Goal: Information Seeking & Learning: Check status

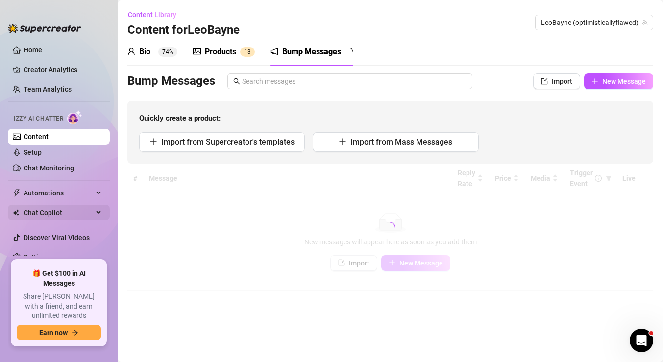
scroll to position [3, 0]
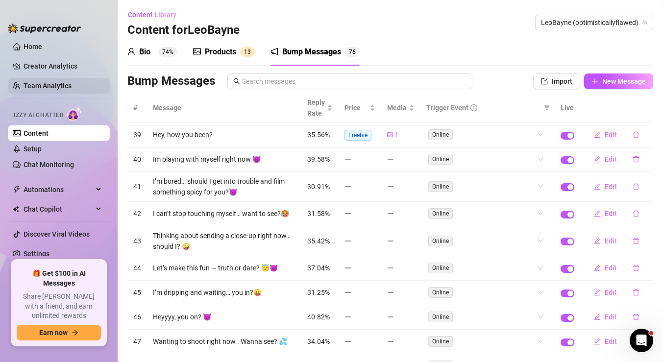
click at [31, 86] on link "Team Analytics" at bounding box center [48, 86] width 48 height 8
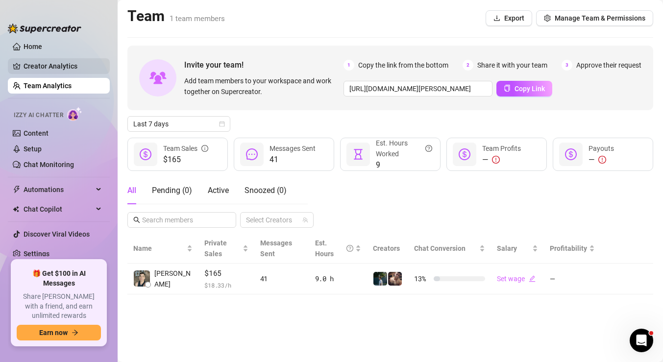
click at [42, 65] on link "Creator Analytics" at bounding box center [63, 66] width 78 height 16
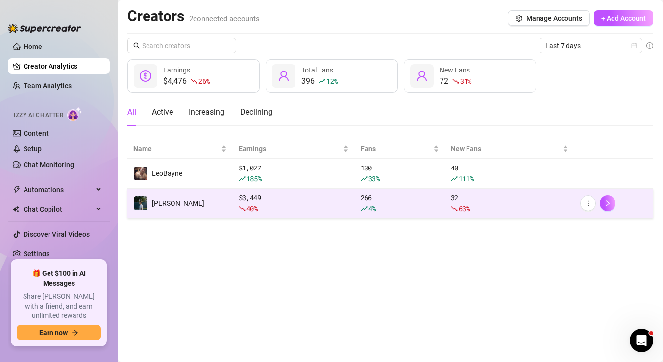
click at [208, 207] on td "[PERSON_NAME]" at bounding box center [179, 204] width 105 height 30
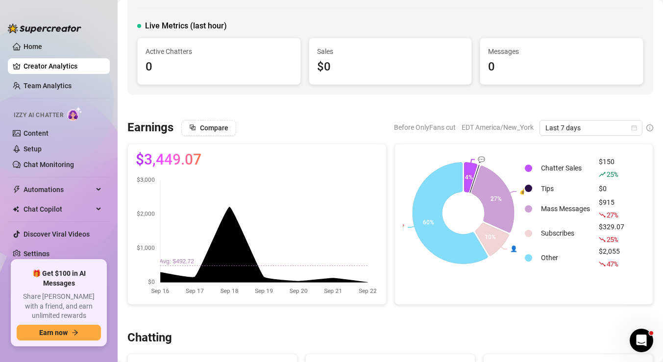
scroll to position [55, 0]
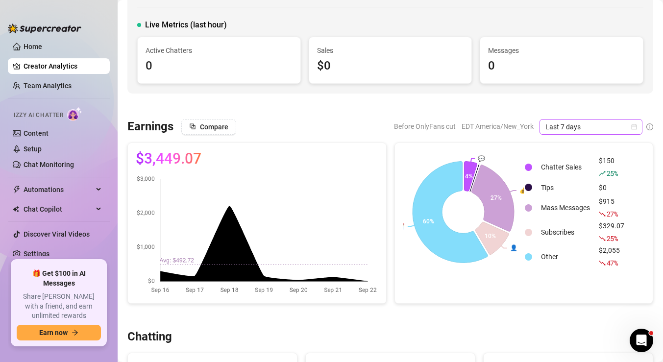
click at [582, 128] on span "Last 7 days" at bounding box center [590, 126] width 91 height 15
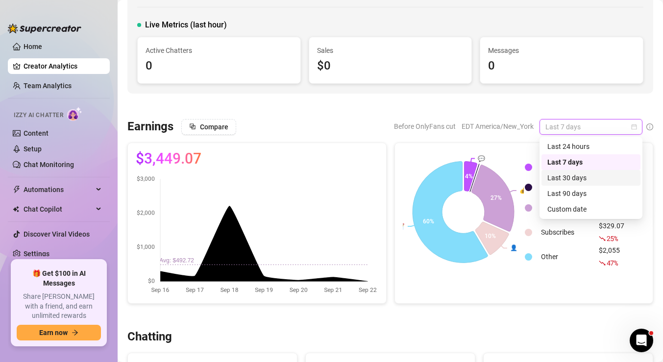
click at [566, 178] on div "Last 30 days" at bounding box center [590, 177] width 87 height 11
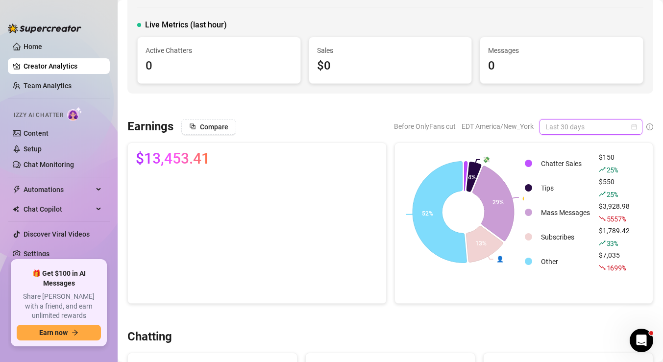
click at [563, 124] on span "Last 30 days" at bounding box center [590, 126] width 91 height 15
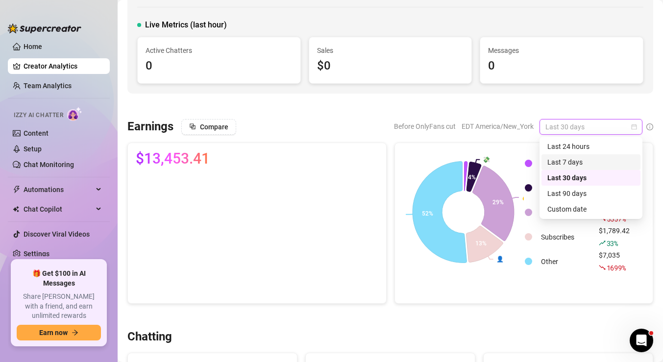
click at [561, 162] on div "Last 7 days" at bounding box center [590, 162] width 87 height 11
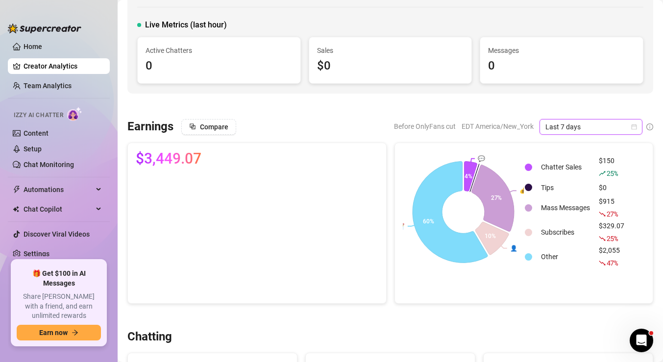
click at [566, 131] on span "Last 7 days" at bounding box center [590, 126] width 91 height 15
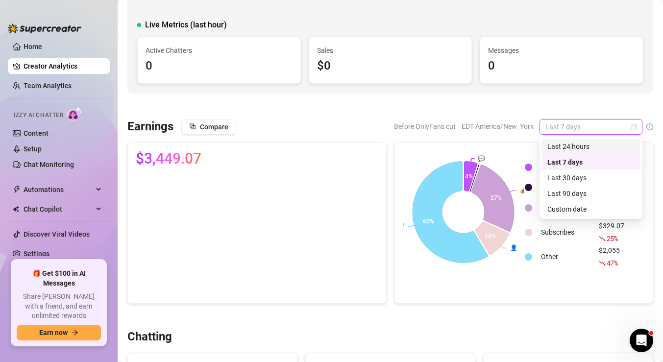
click at [561, 148] on div "Last 24 hours" at bounding box center [590, 146] width 87 height 11
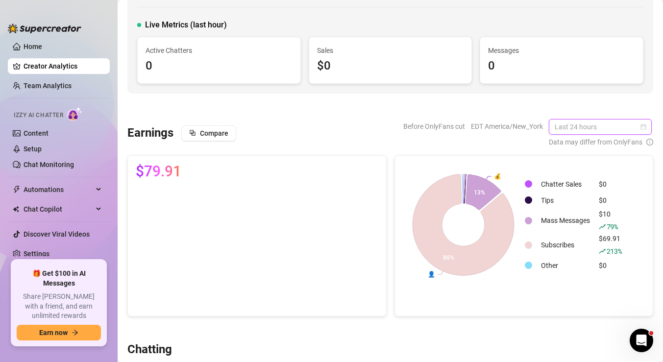
click at [564, 126] on span "Last 24 hours" at bounding box center [599, 126] width 91 height 15
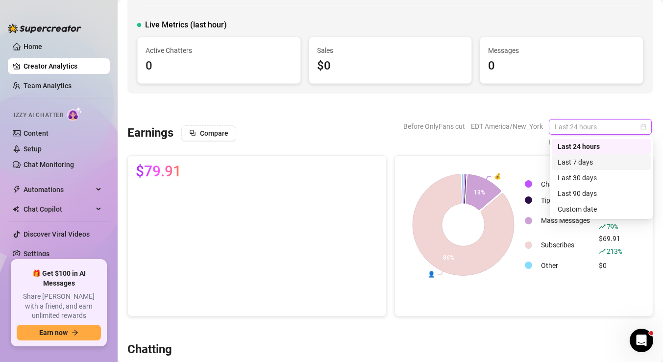
click at [571, 166] on div "Last 7 days" at bounding box center [600, 162] width 87 height 11
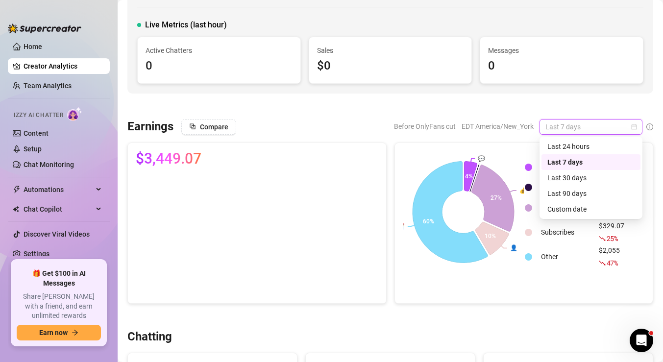
click at [577, 126] on span "Last 7 days" at bounding box center [590, 126] width 91 height 15
click at [563, 190] on div "Last 90 days" at bounding box center [590, 193] width 87 height 11
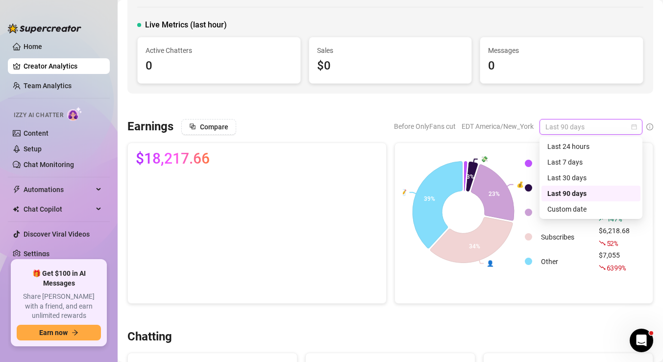
click at [579, 126] on span "Last 90 days" at bounding box center [590, 126] width 91 height 15
click at [570, 175] on div "Last 30 days" at bounding box center [590, 177] width 87 height 11
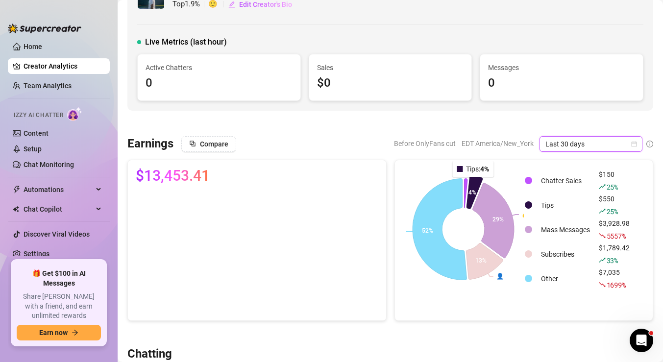
scroll to position [0, 0]
